Goal: Information Seeking & Learning: Learn about a topic

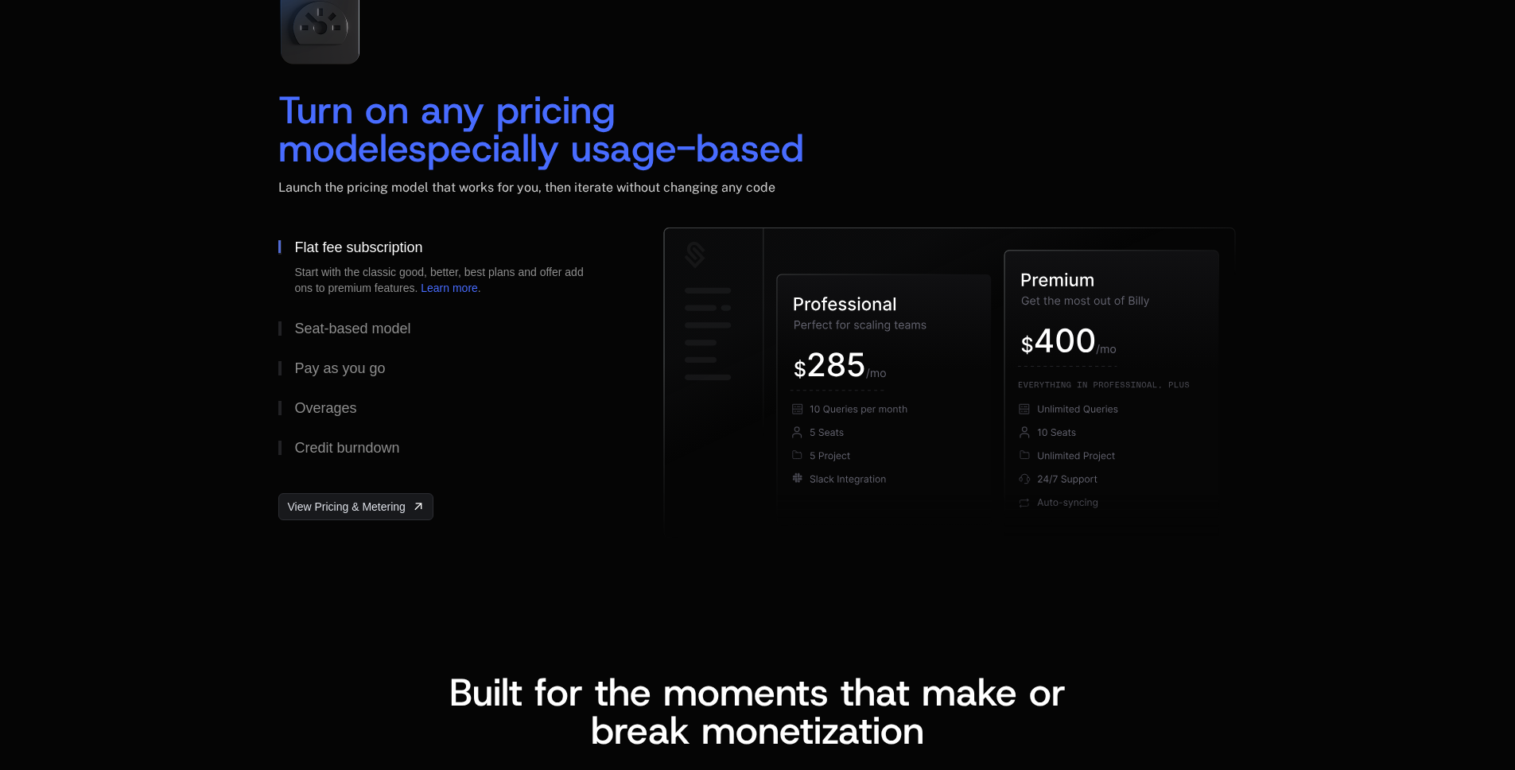
scroll to position [2397, 0]
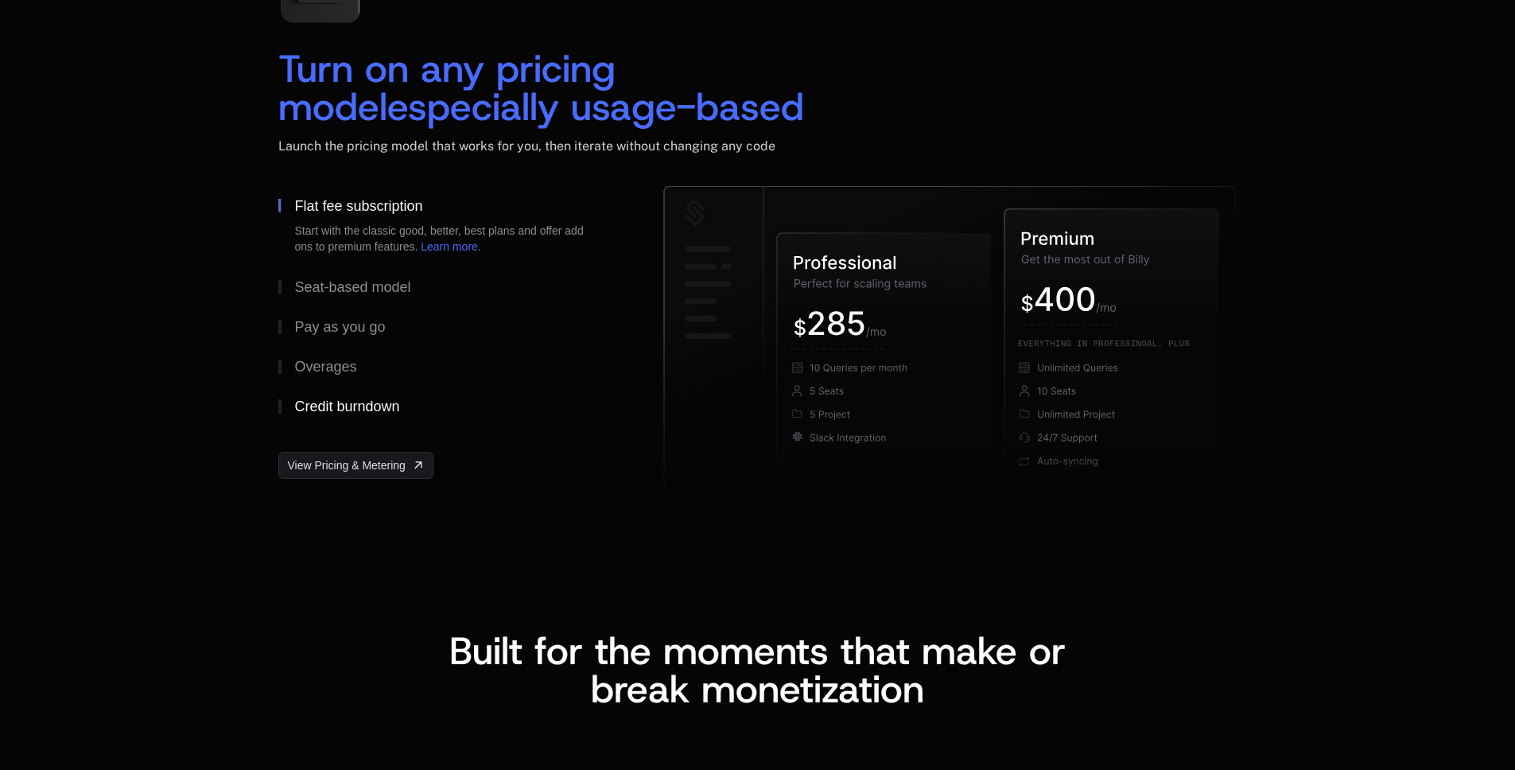
click at [336, 413] on div "Credit burndown" at bounding box center [346, 406] width 105 height 14
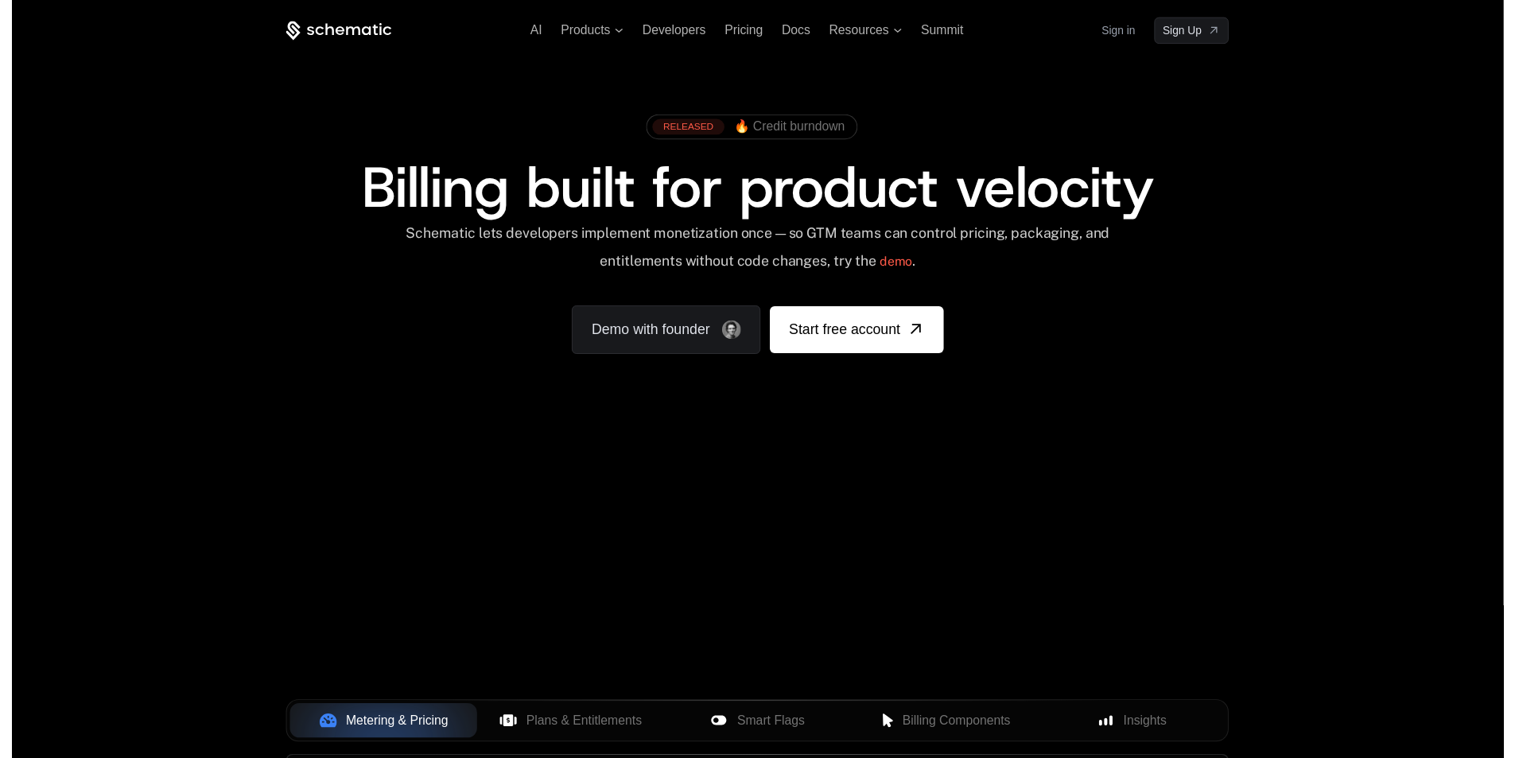
scroll to position [0, 0]
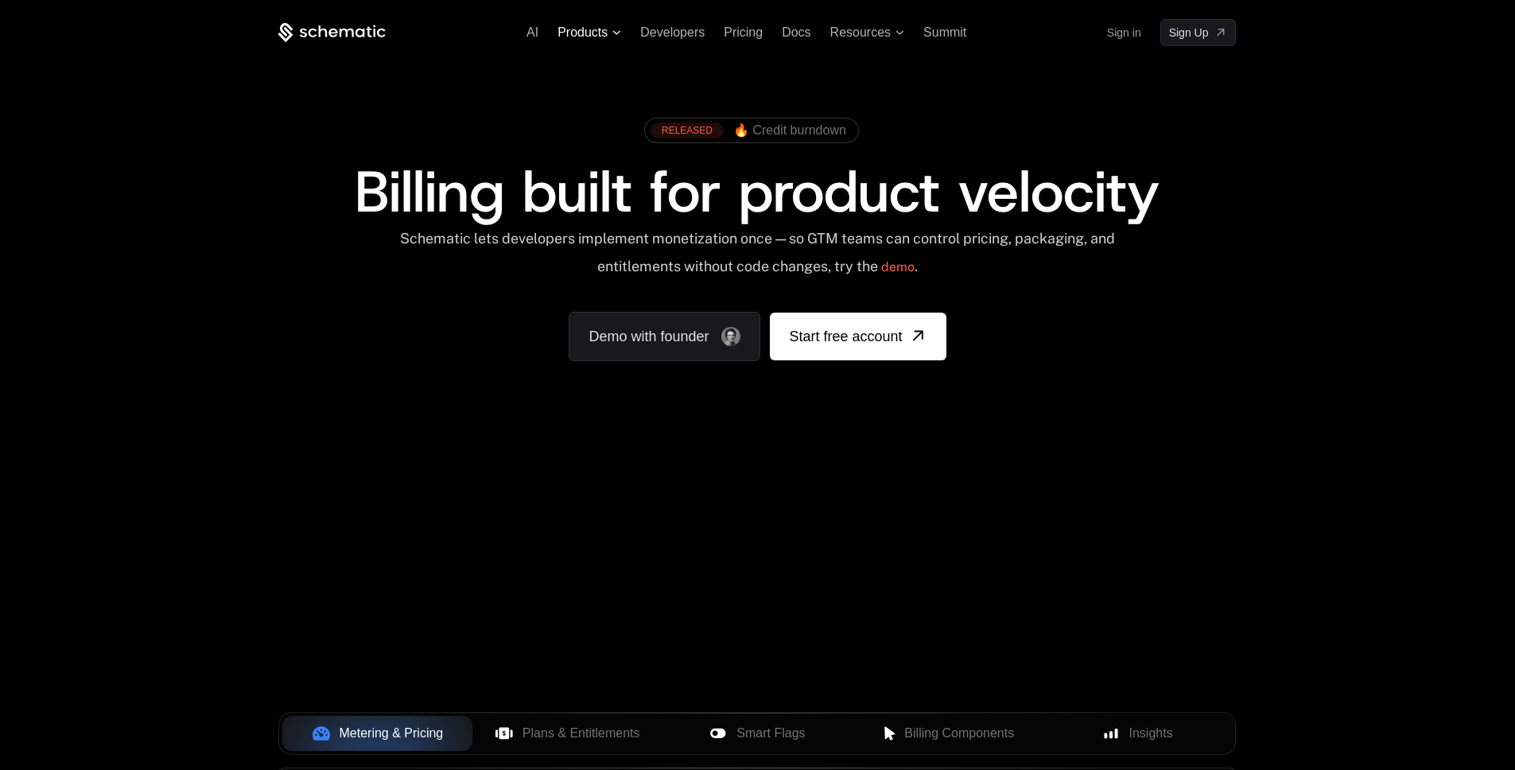
click at [594, 29] on span "Products" at bounding box center [582, 32] width 50 height 14
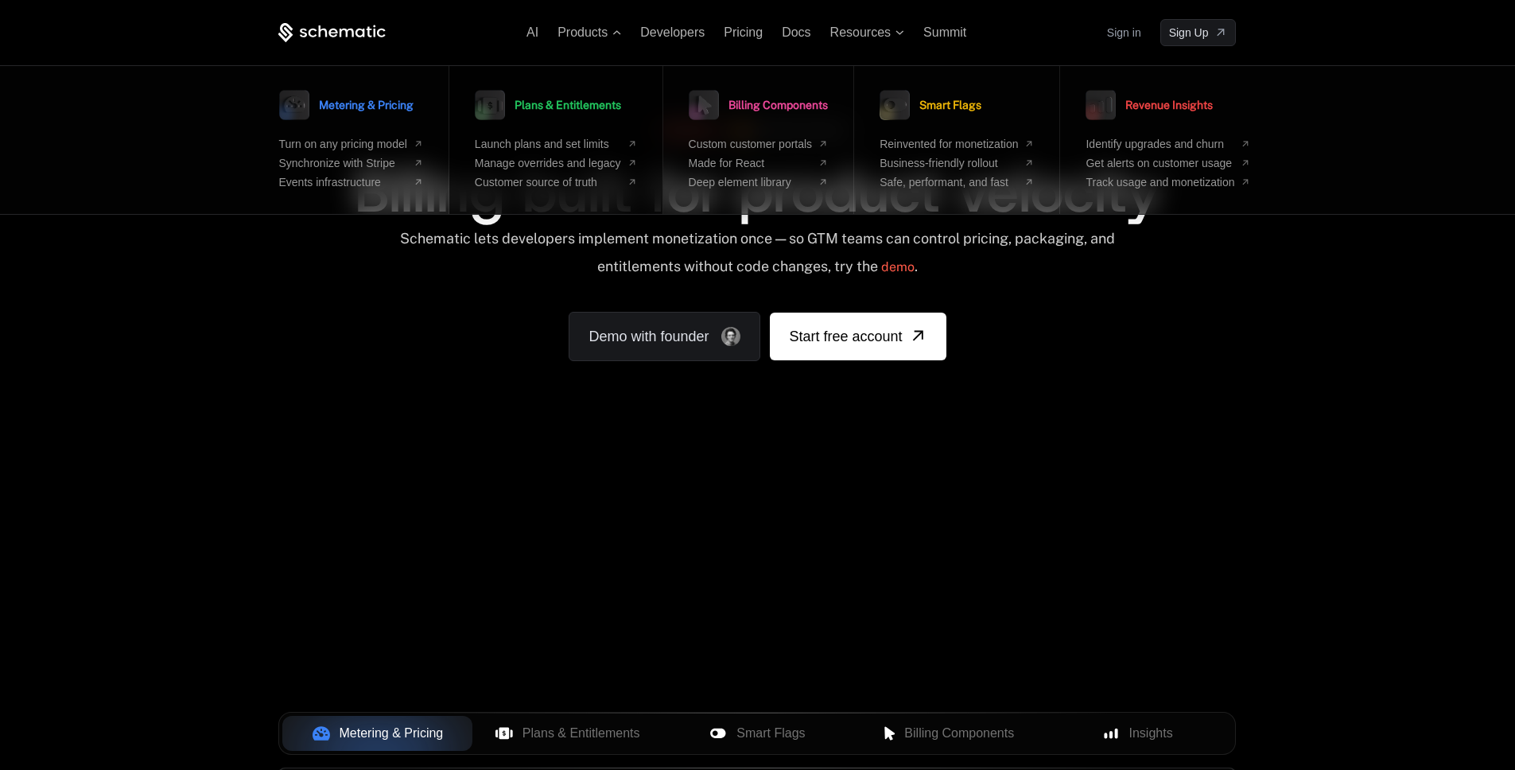
click at [592, 106] on span "Plans & Entitlements" at bounding box center [567, 104] width 107 height 11
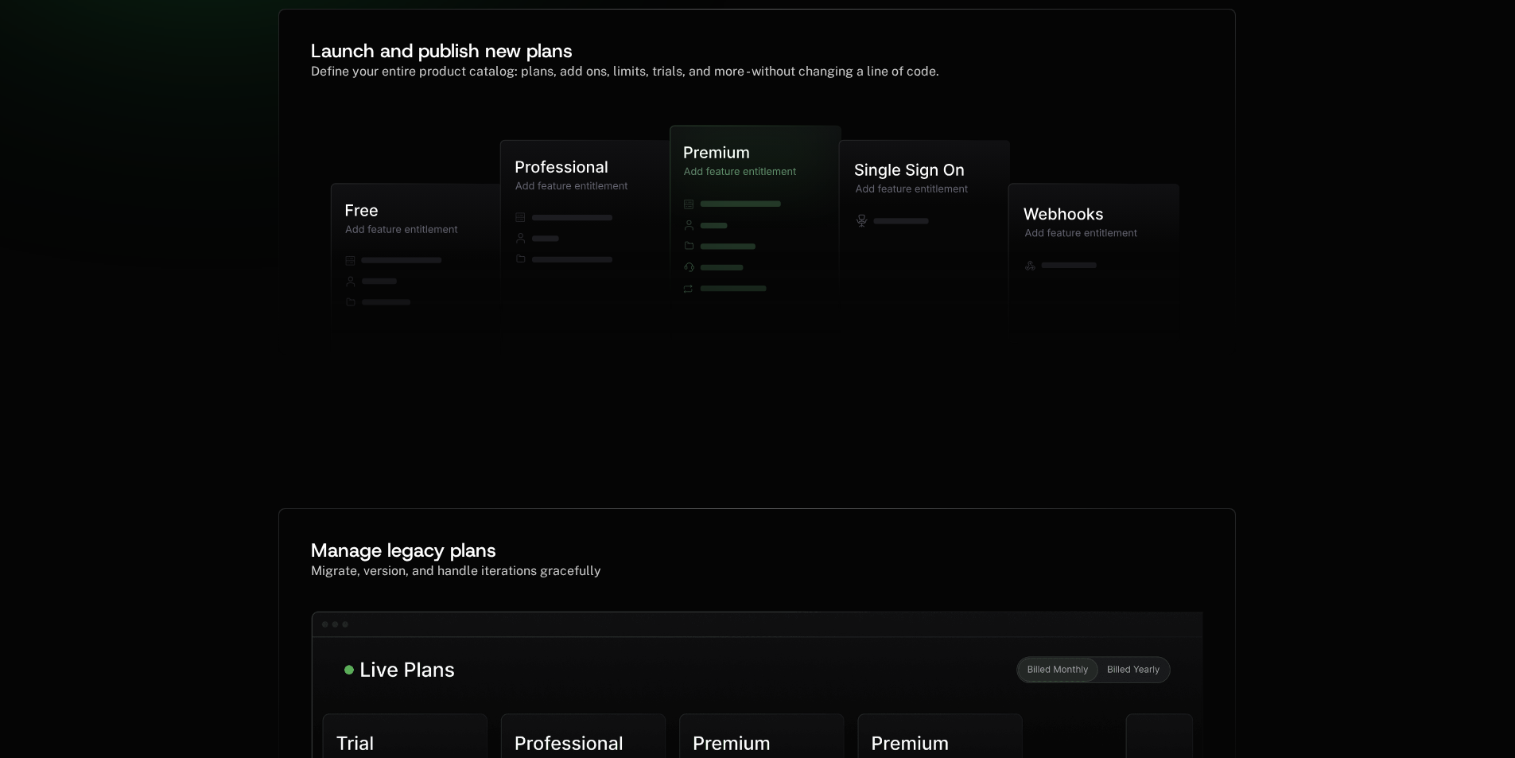
scroll to position [502, 0]
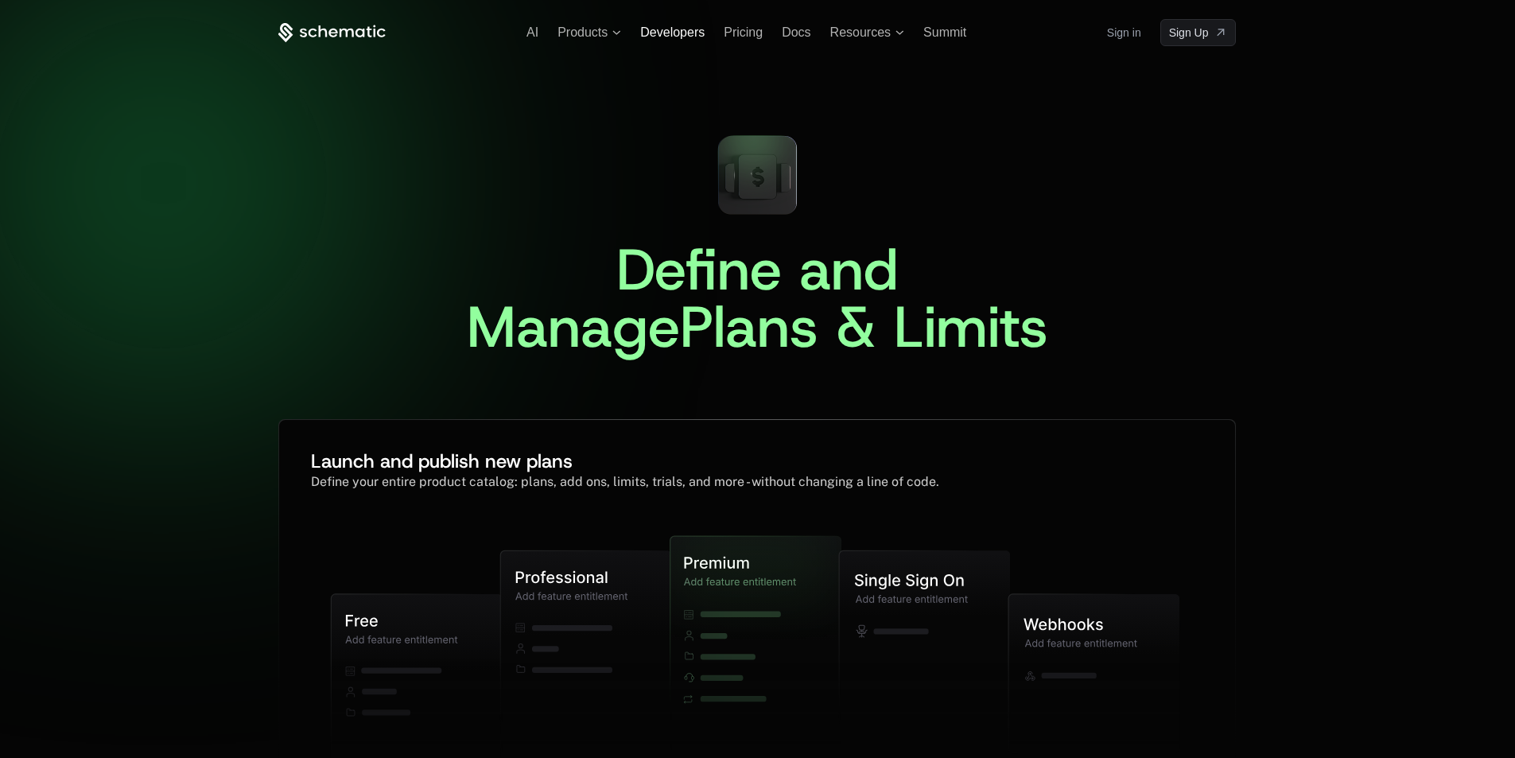
click at [669, 34] on span "Developers" at bounding box center [672, 32] width 64 height 14
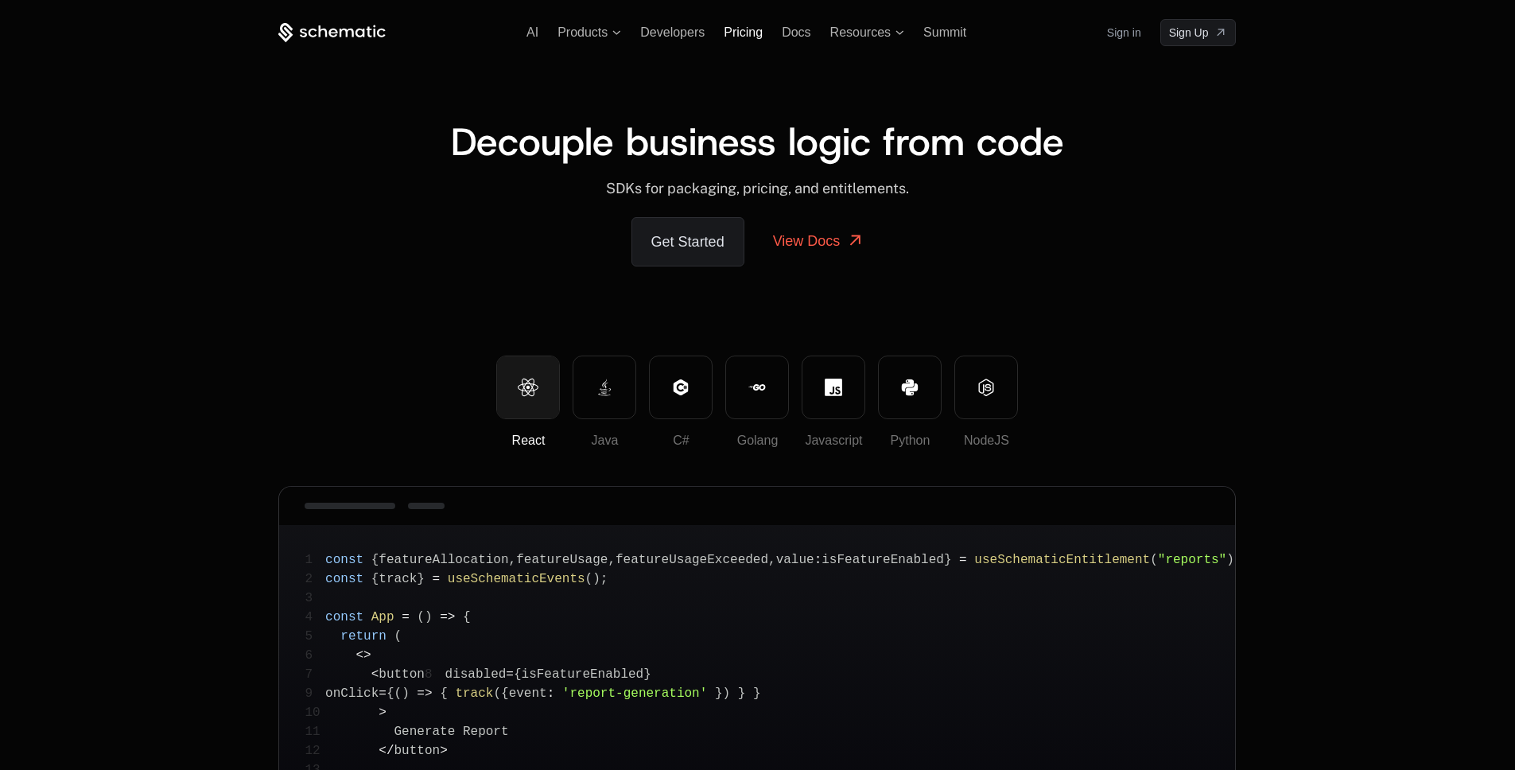
click at [747, 27] on span "Pricing" at bounding box center [742, 32] width 39 height 14
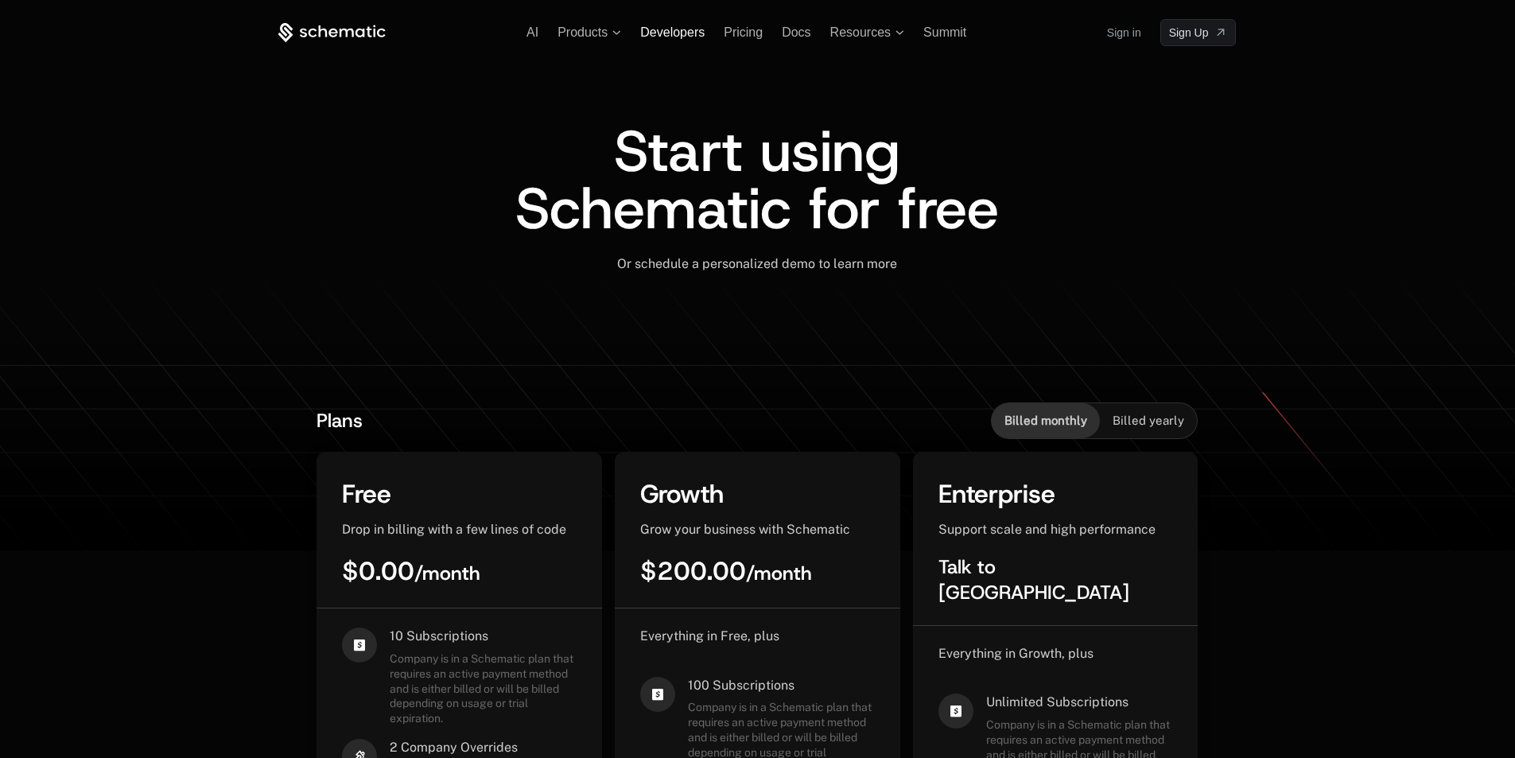
click at [670, 36] on span "Developers" at bounding box center [672, 32] width 64 height 14
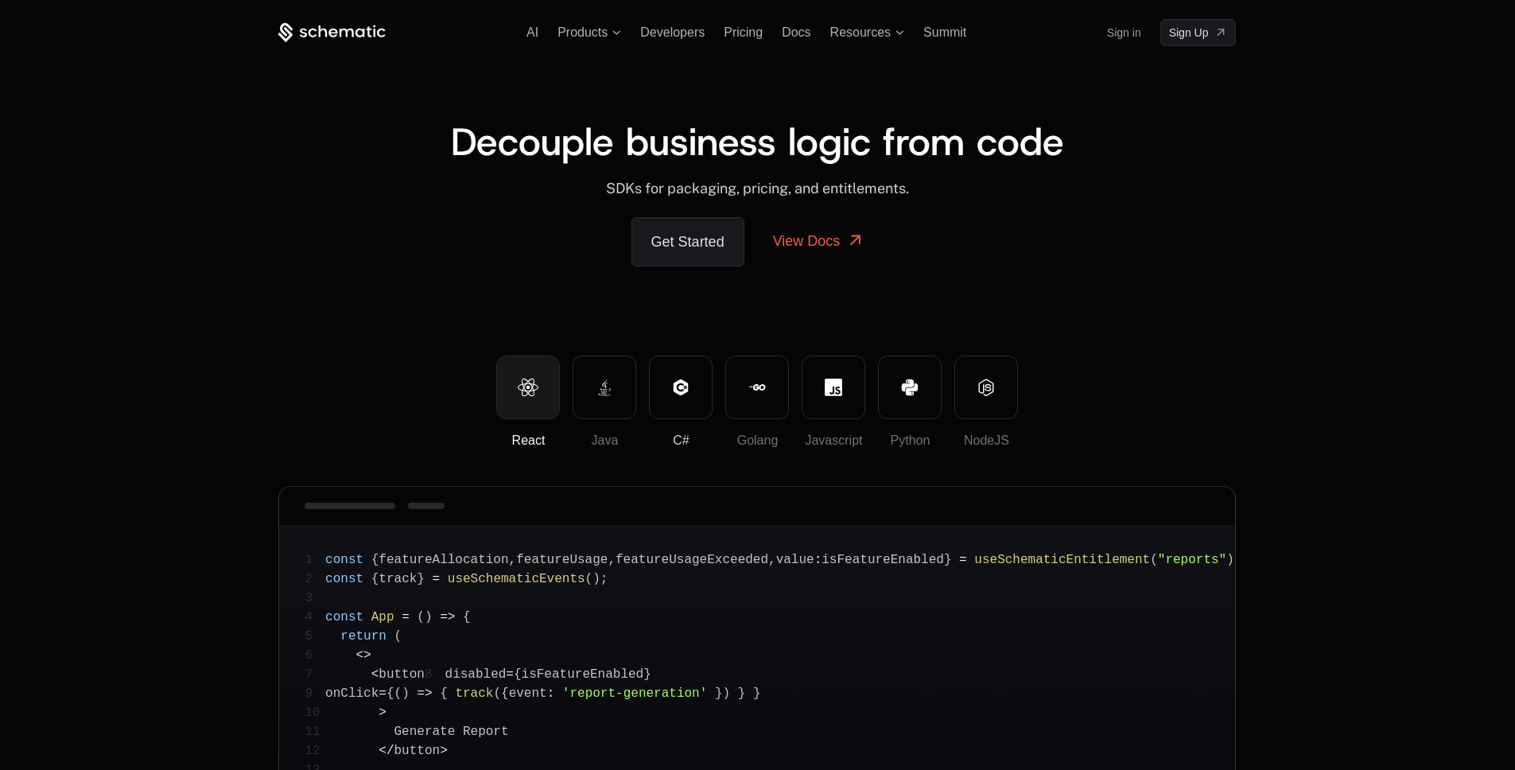
click at [676, 385] on icon at bounding box center [680, 386] width 14 height 16
